Goal: Task Accomplishment & Management: Manage account settings

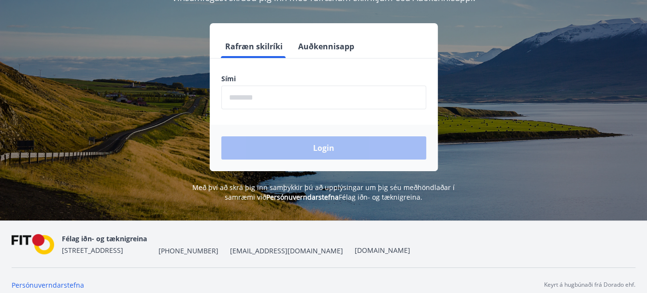
scroll to position [119, 0]
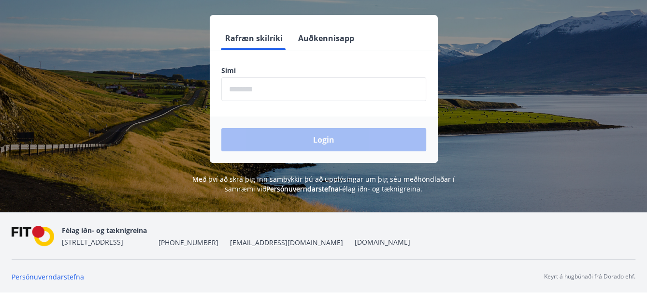
click at [233, 90] on input "phone" at bounding box center [323, 89] width 205 height 24
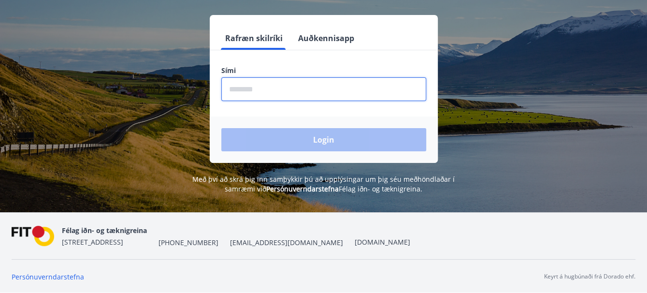
type input "********"
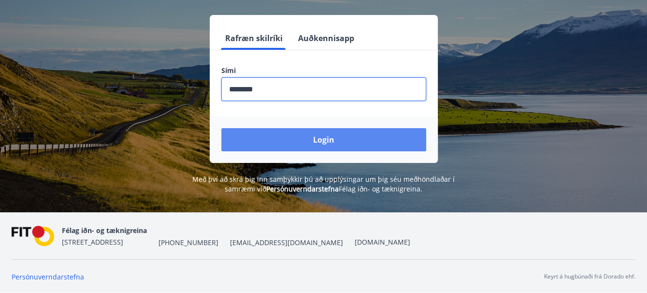
click at [325, 138] on button "Login" at bounding box center [323, 139] width 205 height 23
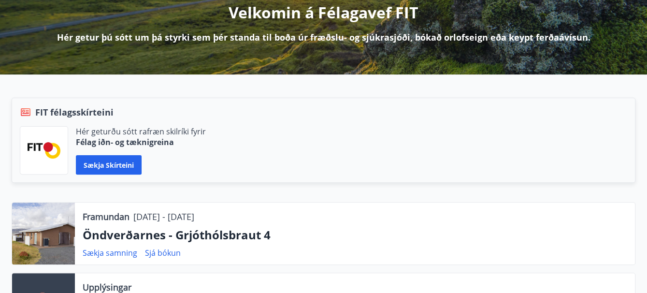
scroll to position [193, 0]
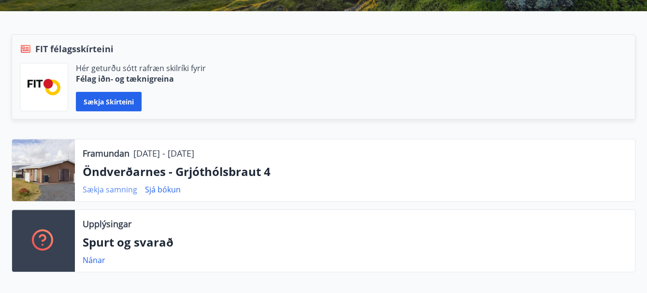
click at [123, 188] on link "Sækja samning" at bounding box center [110, 189] width 55 height 11
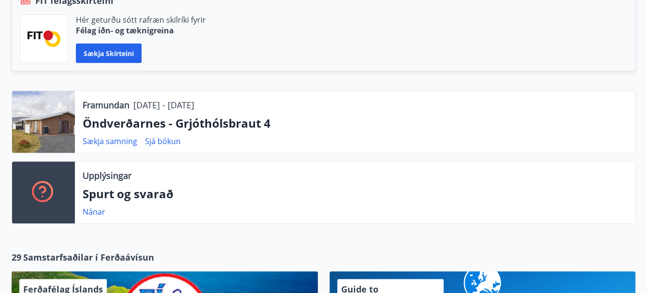
scroll to position [242, 0]
click at [92, 210] on link "Nánar" at bounding box center [94, 211] width 23 height 11
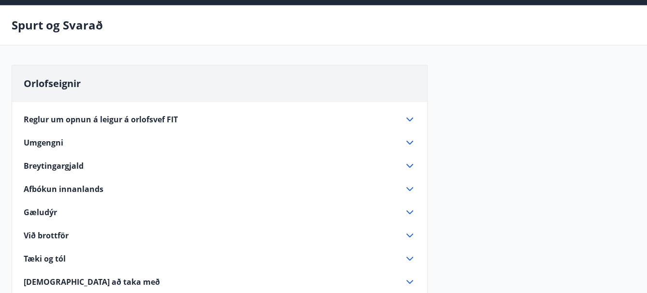
scroll to position [49, 0]
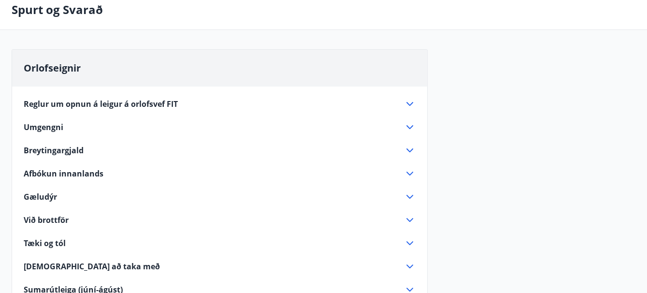
click at [74, 172] on span "Afbókun innanlands" at bounding box center [64, 173] width 80 height 11
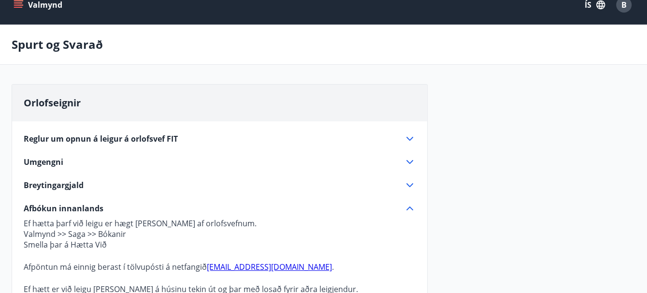
scroll to position [0, 0]
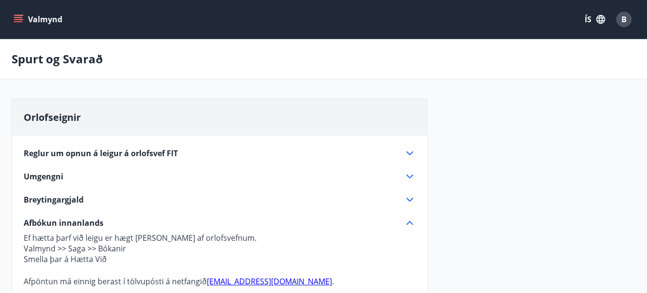
click at [21, 18] on icon "menu" at bounding box center [19, 19] width 10 height 10
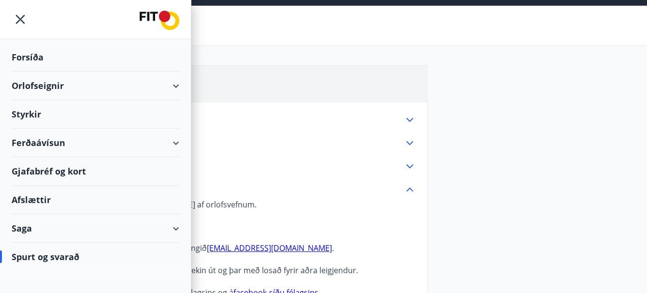
scroll to position [48, 0]
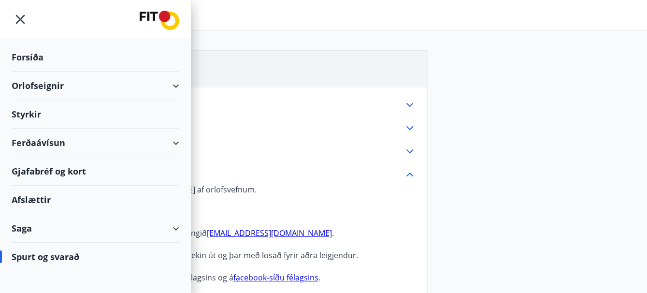
click at [24, 228] on div "Saga" at bounding box center [96, 228] width 168 height 29
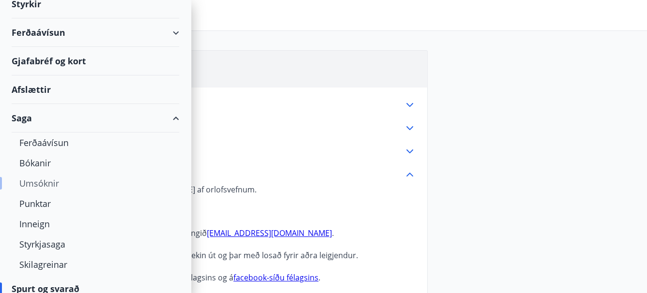
scroll to position [118, 0]
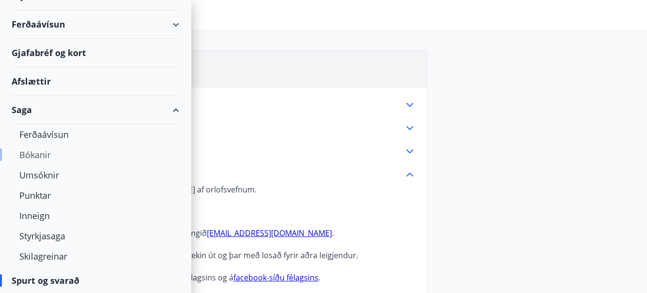
click at [35, 152] on div "Bókanir" at bounding box center [95, 154] width 152 height 20
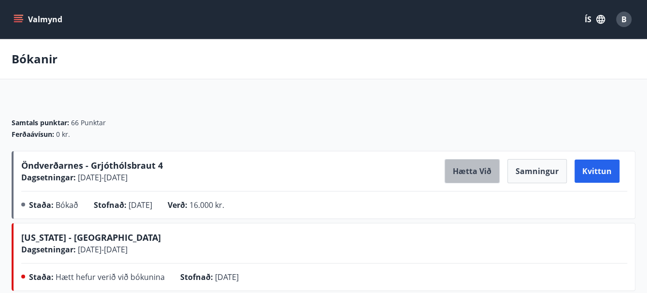
click at [468, 169] on button "Hætta við" at bounding box center [471, 171] width 55 height 24
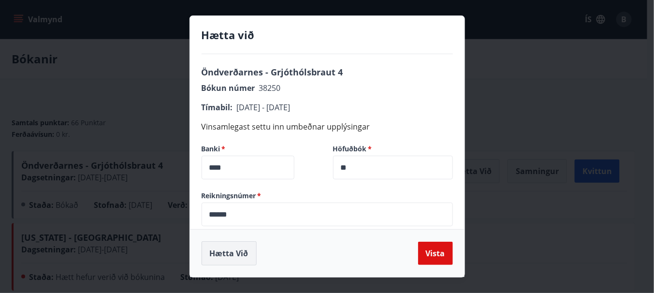
click at [230, 253] on button "Hætta við" at bounding box center [228, 253] width 55 height 24
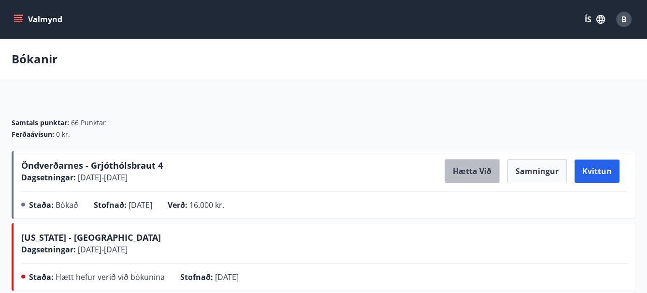
click at [486, 171] on button "Hætta við" at bounding box center [471, 171] width 55 height 24
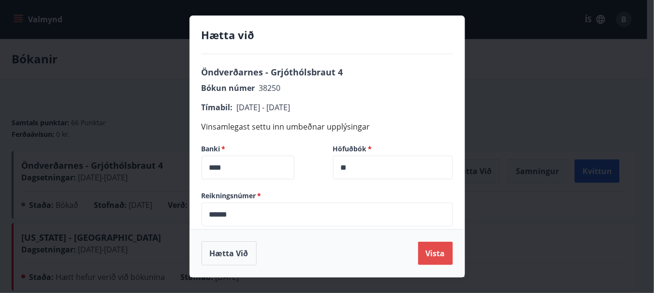
click at [433, 252] on button "Vista" at bounding box center [435, 253] width 35 height 23
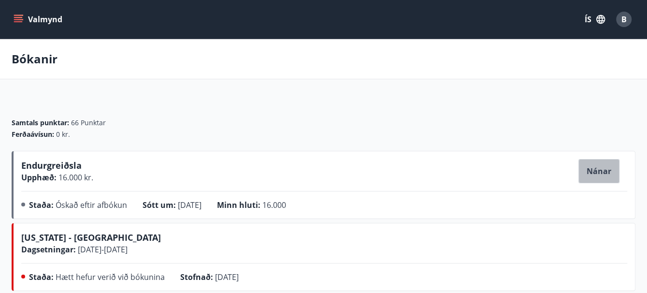
click at [597, 169] on button "Nánar" at bounding box center [598, 171] width 41 height 24
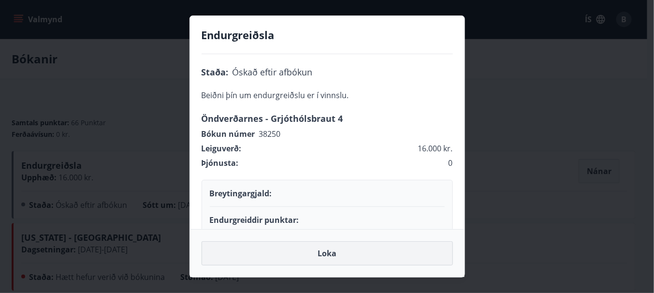
click at [323, 252] on button "Loka" at bounding box center [326, 253] width 251 height 24
